Goal: Task Accomplishment & Management: Manage account settings

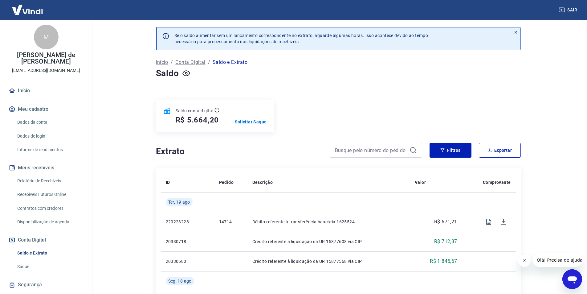
click at [123, 114] on main "Se o saldo aumentar sem um lançamento correspondente no extrato, aguarde alguma…" at bounding box center [338, 157] width 498 height 274
click at [118, 124] on main "Se o saldo aumentar sem um lançamento correspondente no extrato, aguarde alguma…" at bounding box center [338, 157] width 498 height 274
click at [124, 129] on main "Se o saldo aumentar sem um lançamento correspondente no extrato, aguarde alguma…" at bounding box center [338, 157] width 498 height 274
click at [255, 121] on p "Solicitar Saque" at bounding box center [251, 122] width 32 height 6
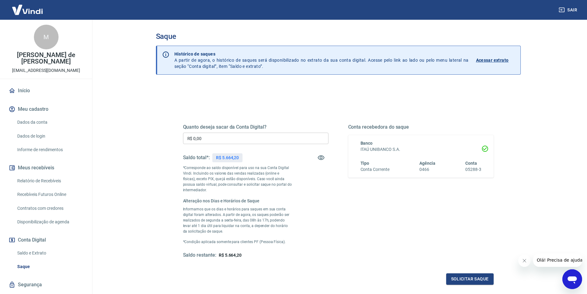
click at [153, 175] on div "Saque Histórico de saques A partir de agora, o histórico de saques será disponi…" at bounding box center [339, 166] width 380 height 292
click at [158, 179] on div "Quanto deseja sacar da Conta Digital? R$ 0,00 ​ Saldo total*: R$ 5.664,20 *Corr…" at bounding box center [338, 220] width 365 height 272
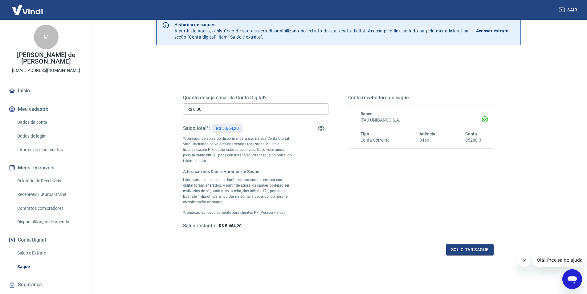
scroll to position [31, 0]
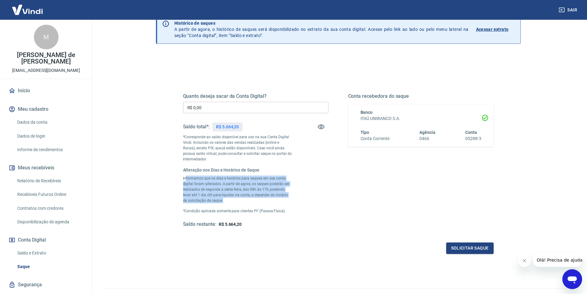
drag, startPoint x: 185, startPoint y: 176, endPoint x: 288, endPoint y: 198, distance: 105.2
click at [288, 198] on p "Informamos que os dias e horários para saques em sua conta digital foram altera…" at bounding box center [237, 189] width 109 height 28
click at [290, 197] on p "Informamos que os dias e horários para saques em sua conta digital foram altera…" at bounding box center [237, 189] width 109 height 28
drag, startPoint x: 183, startPoint y: 169, endPoint x: 291, endPoint y: 208, distance: 114.5
click at [291, 208] on div "Alteração nos Dias e Horários de Saque Informamos que os dias e horários para s…" at bounding box center [237, 190] width 109 height 47
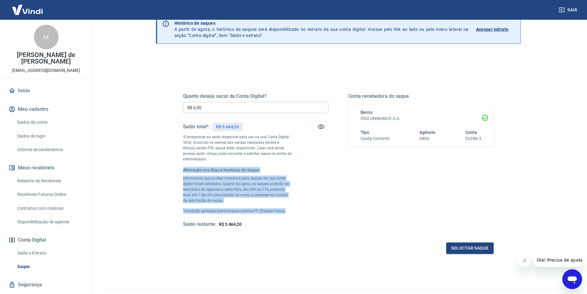
copy div "Alteração nos Dias e Horários de Saque Informamos que os dias e horários para s…"
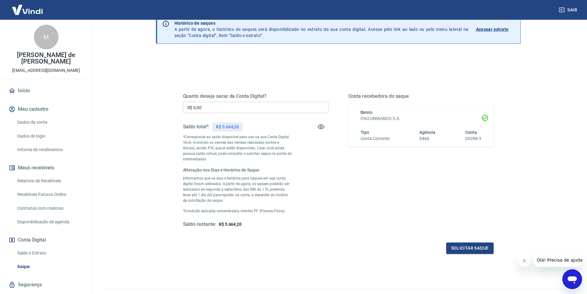
click at [192, 249] on div "Solicitar saque" at bounding box center [338, 247] width 311 height 11
click at [228, 105] on input "R$ 0,00" at bounding box center [255, 107] width 145 height 11
drag, startPoint x: 219, startPoint y: 107, endPoint x: 222, endPoint y: 107, distance: 3.4
click at [222, 107] on input "R$ 0,00" at bounding box center [255, 107] width 145 height 11
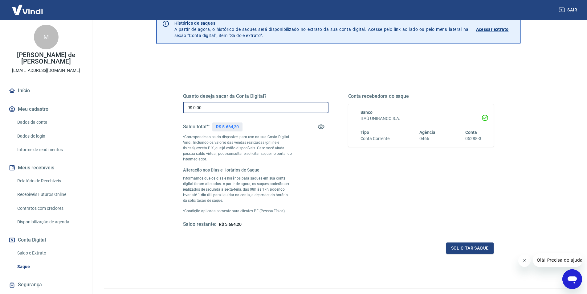
click at [226, 105] on input "R$ 0,00" at bounding box center [255, 107] width 145 height 11
type input "R$ 5.664,20"
click at [231, 197] on p "Informamos que os dias e horários para saques em sua conta digital foram altera…" at bounding box center [237, 189] width 109 height 28
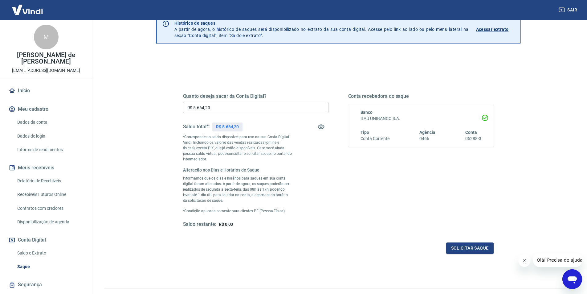
click at [269, 194] on p "Informamos que os dias e horários para saques em sua conta digital foram altera…" at bounding box center [237, 189] width 109 height 28
click at [472, 245] on button "Solicitar saque" at bounding box center [469, 247] width 47 height 11
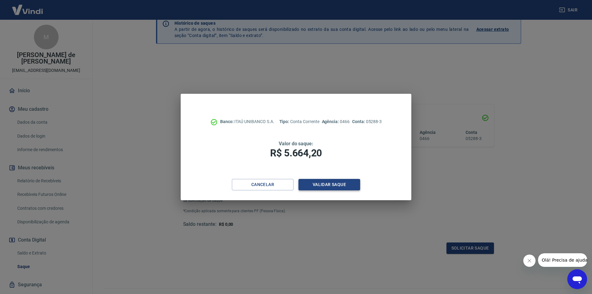
click at [334, 184] on button "Validar saque" at bounding box center [329, 184] width 62 height 11
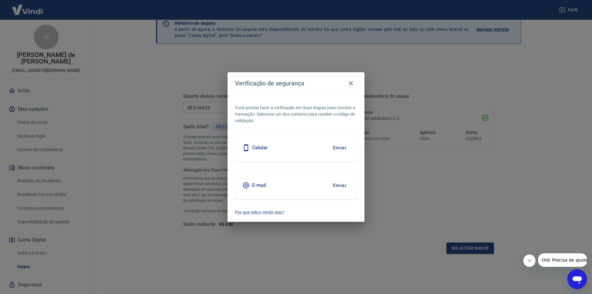
click at [340, 145] on button "Enviar" at bounding box center [339, 147] width 20 height 13
click at [341, 148] on button "Enviar" at bounding box center [339, 147] width 20 height 13
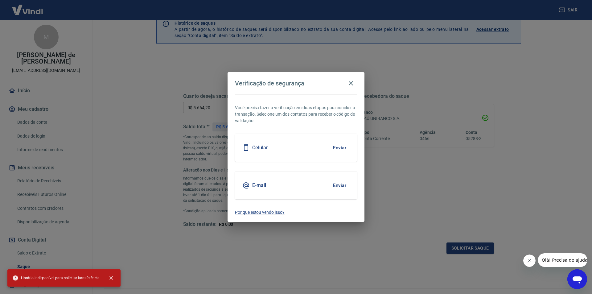
click at [329, 163] on div "Você precisa fazer a verificação em duas etapas para concluir a transação. Sele…" at bounding box center [295, 158] width 137 height 128
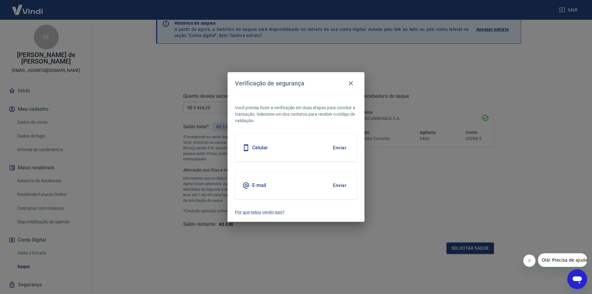
click at [332, 184] on button "Enviar" at bounding box center [339, 185] width 20 height 13
click at [337, 185] on button "Enviar" at bounding box center [339, 185] width 20 height 13
click at [331, 169] on div "Você precisa fazer a verificação em duas etapas para concluir a transação. Sele…" at bounding box center [295, 158] width 137 height 128
click at [351, 82] on icon "button" at bounding box center [350, 83] width 7 height 7
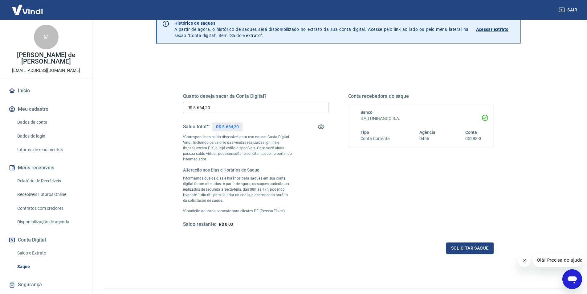
click at [365, 182] on div "Conta recebedora do saque Banco ITAÚ UNIBANCO S.A. Tipo Conta Corrente Agência …" at bounding box center [420, 160] width 145 height 134
click at [296, 178] on div "Quanto deseja sacar da Conta Digital? R$ 5.664,20 ​ Saldo total*: R$ 5.664,20 *…" at bounding box center [255, 160] width 145 height 134
click at [31, 84] on link "Início" at bounding box center [45, 91] width 77 height 14
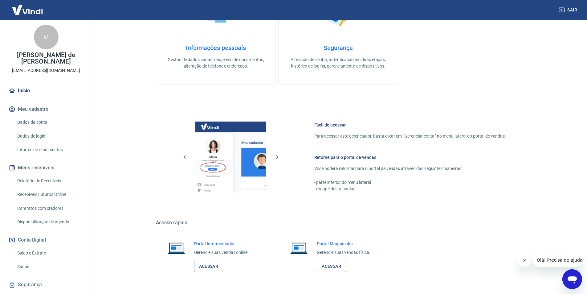
scroll to position [173, 0]
